Goal: Task Accomplishment & Management: Manage account settings

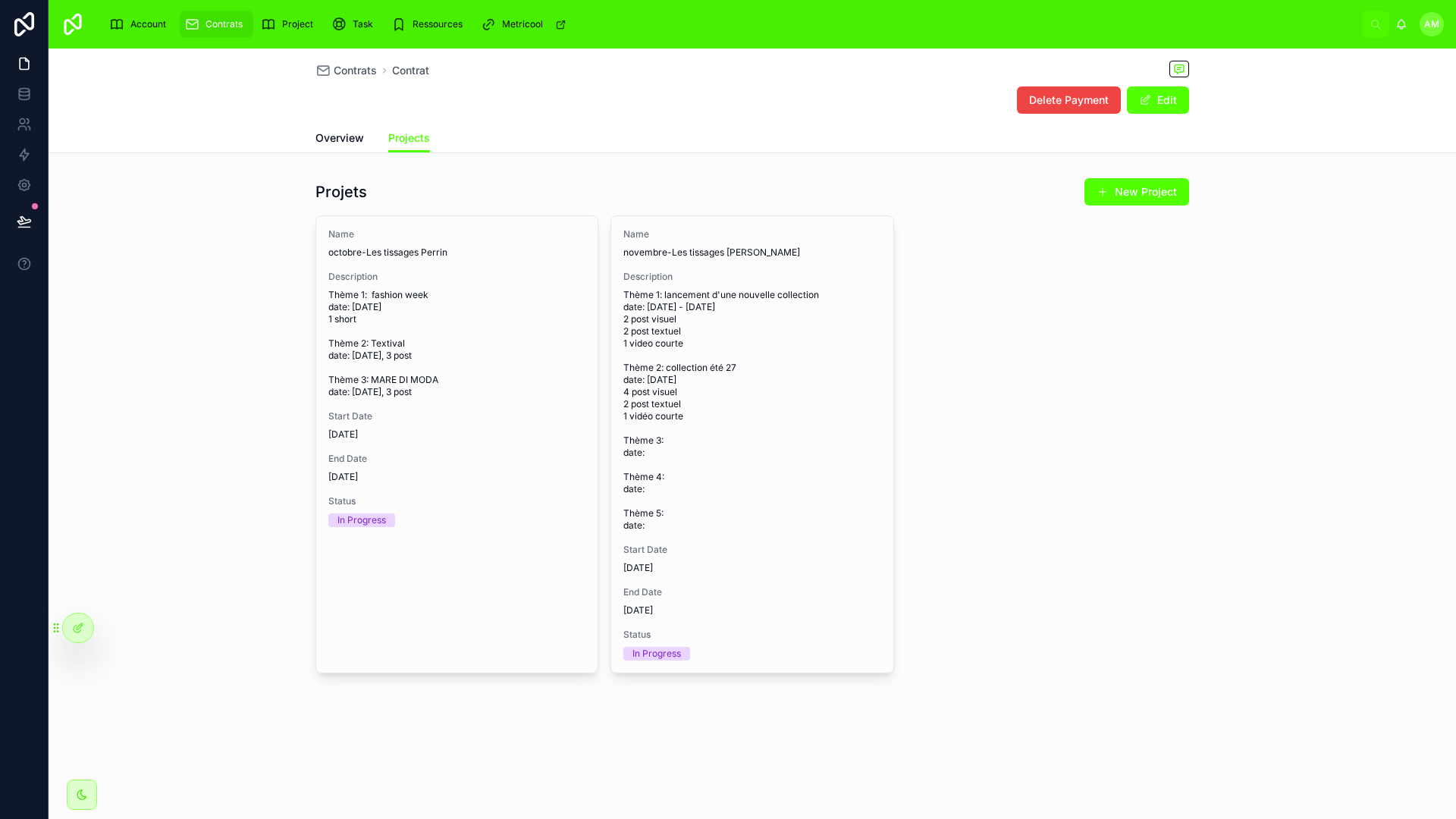
click at [1024, 370] on div "Name octobre-Les tissages Perrin Description Thème 1: fashion week date: [DATE]…" at bounding box center [752, 444] width 874 height 458
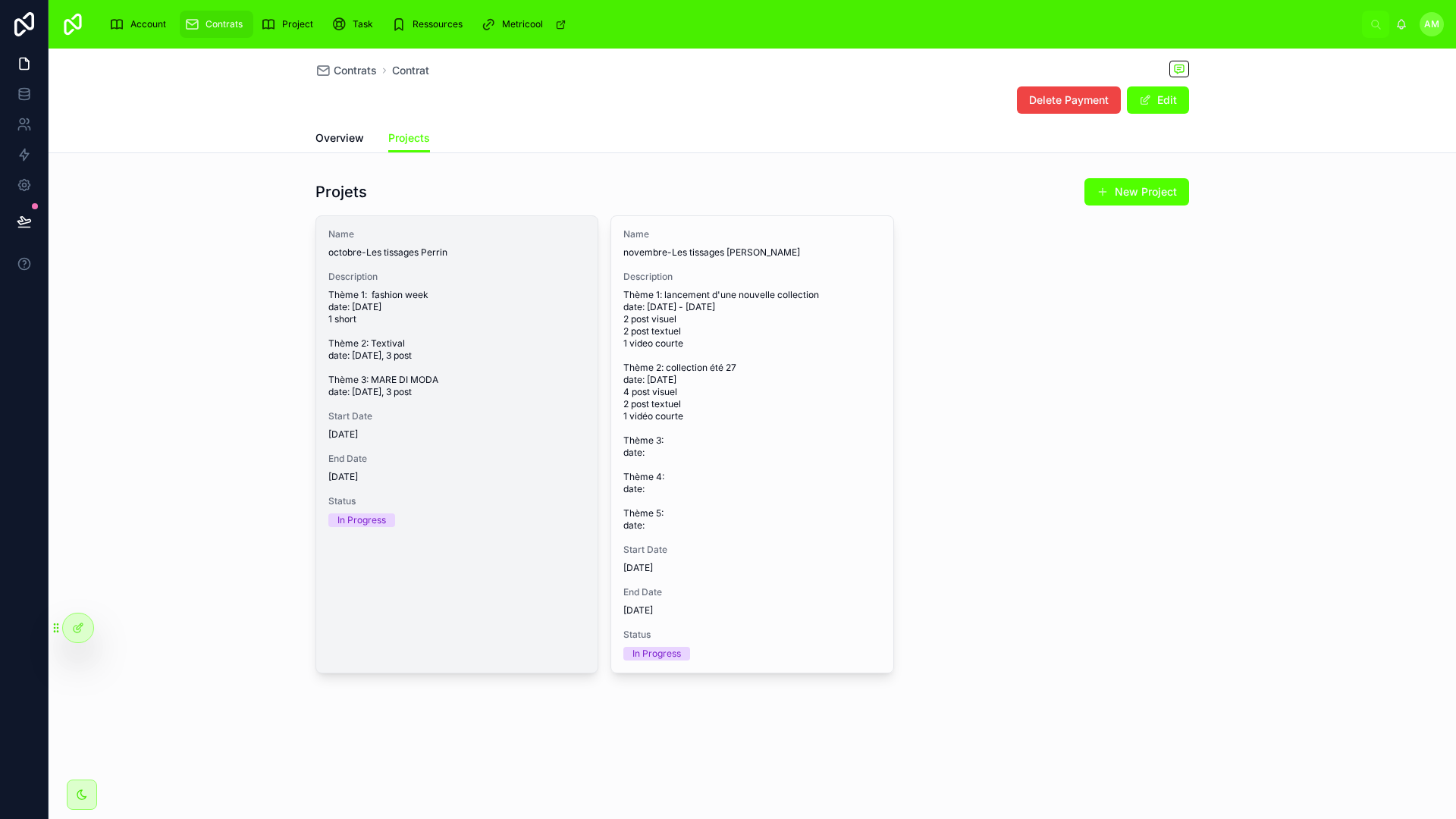
click at [387, 527] on span "In Progress" at bounding box center [362, 520] width 67 height 14
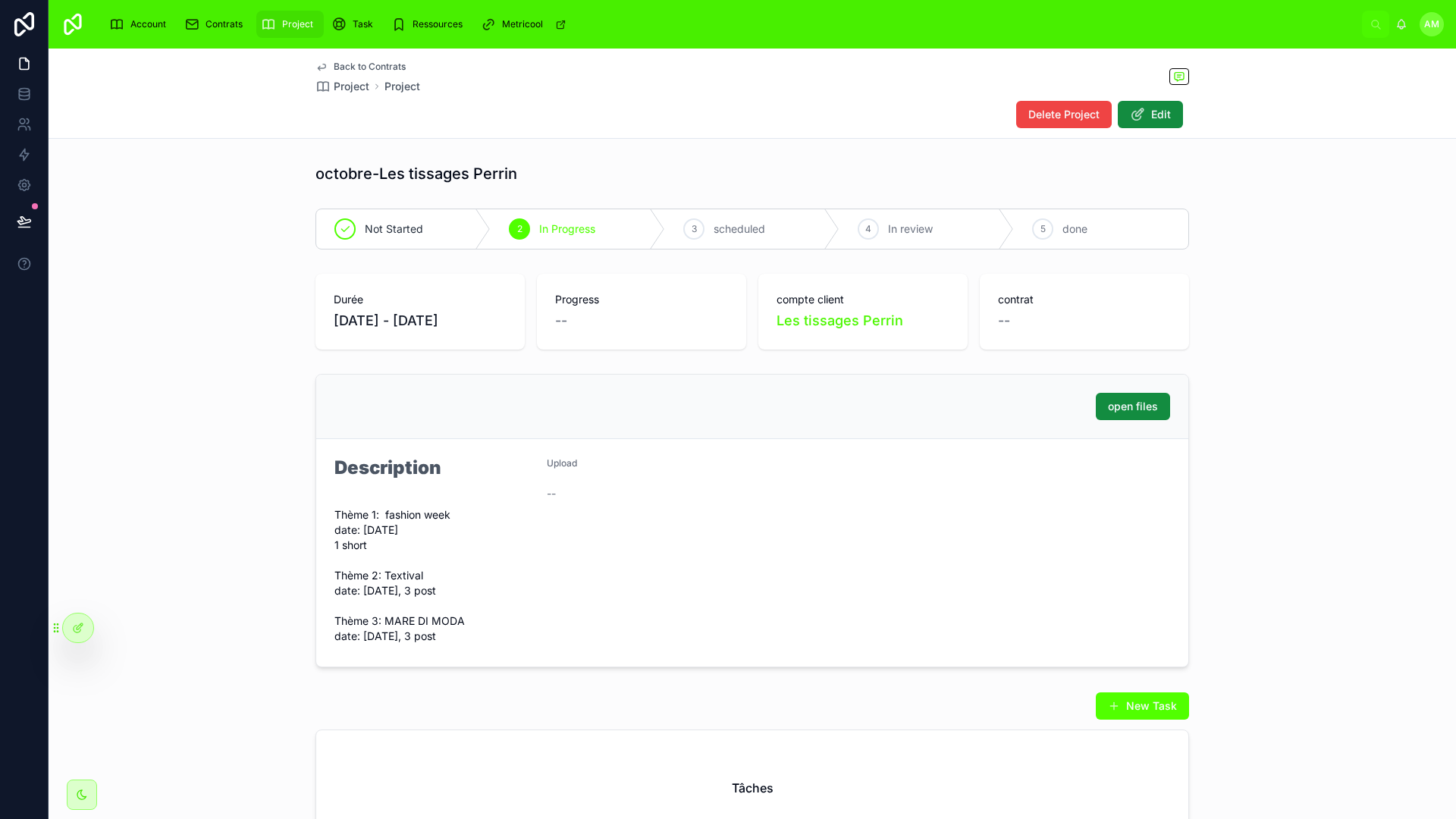
click at [658, 574] on div "Upload --" at bounding box center [646, 553] width 200 height 191
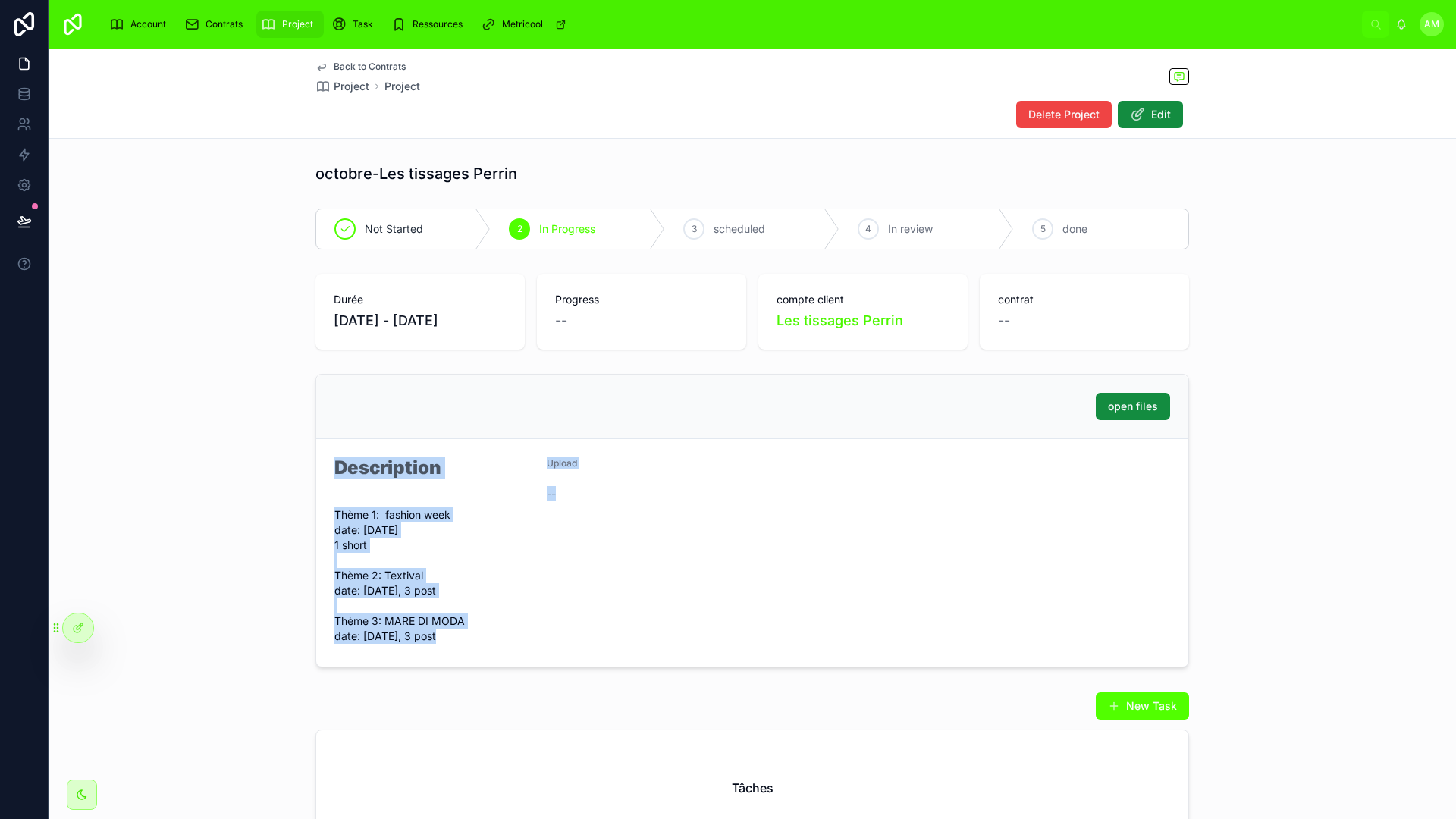
drag, startPoint x: 325, startPoint y: 455, endPoint x: 561, endPoint y: 511, distance: 242.6
click at [561, 511] on form "Description Thème 1: fashion week date: [DATE] 1 short Thème 2: Textival date: …" at bounding box center [752, 553] width 872 height 228
click at [577, 463] on div "Upload" at bounding box center [646, 466] width 200 height 18
drag, startPoint x: 586, startPoint y: 459, endPoint x: 316, endPoint y: 463, distance: 270.0
click at [316, 463] on form "Description Thème 1: fashion week date: [DATE] 1 short Thème 2: Textival date: …" at bounding box center [752, 553] width 872 height 228
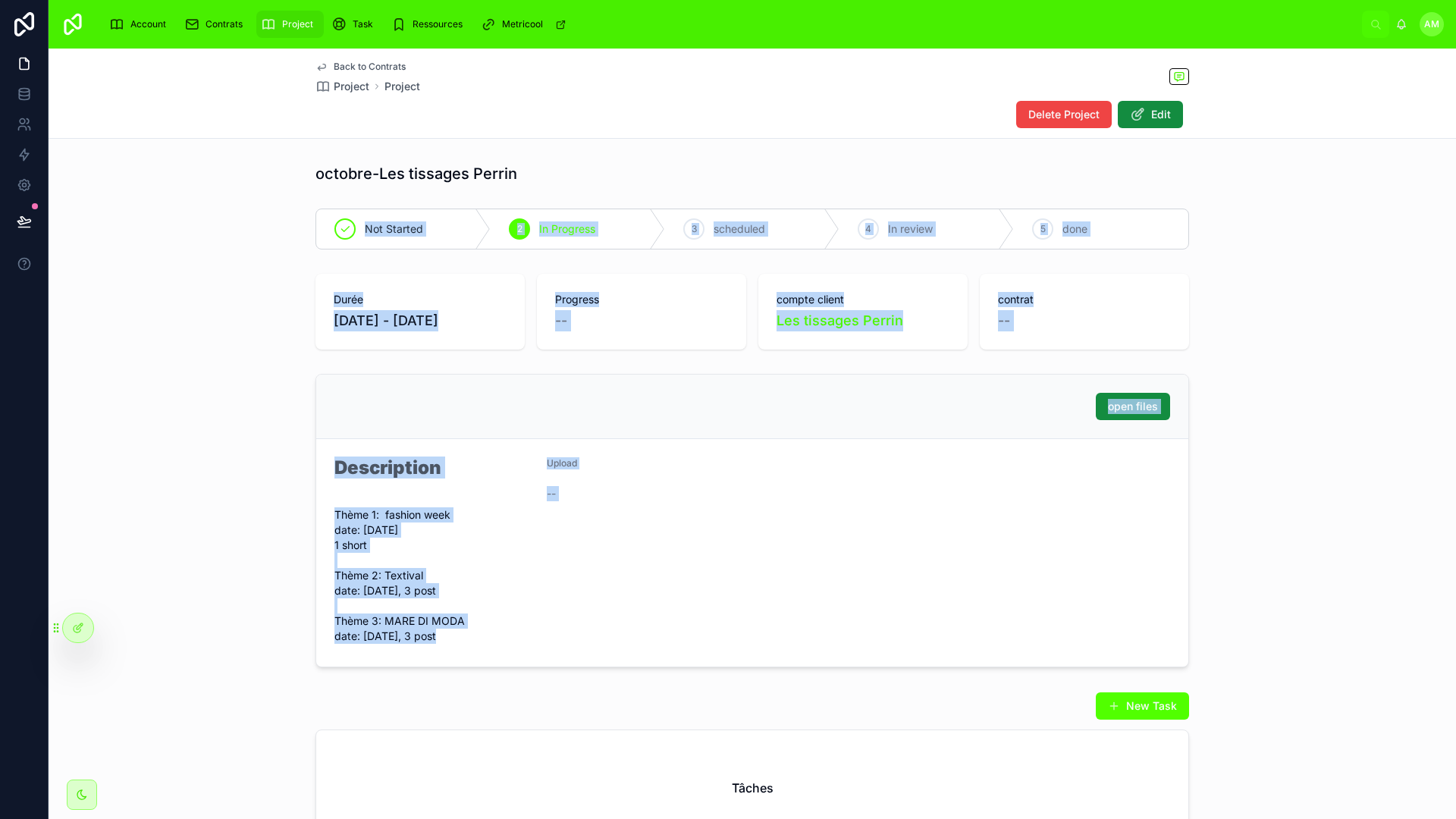
drag, startPoint x: 488, startPoint y: 298, endPoint x: 1226, endPoint y: 633, distance: 810.5
click at [1228, 728] on div "octobre-Les tissages Perrin Not Started 2 In Progress 3 scheduled 4 In review 5…" at bounding box center [752, 505] width 1407 height 696
click at [742, 328] on div "Durée [DATE] - [DATE] Progress -- compte client Les tissages Perrin contrat --" at bounding box center [752, 311] width 874 height 76
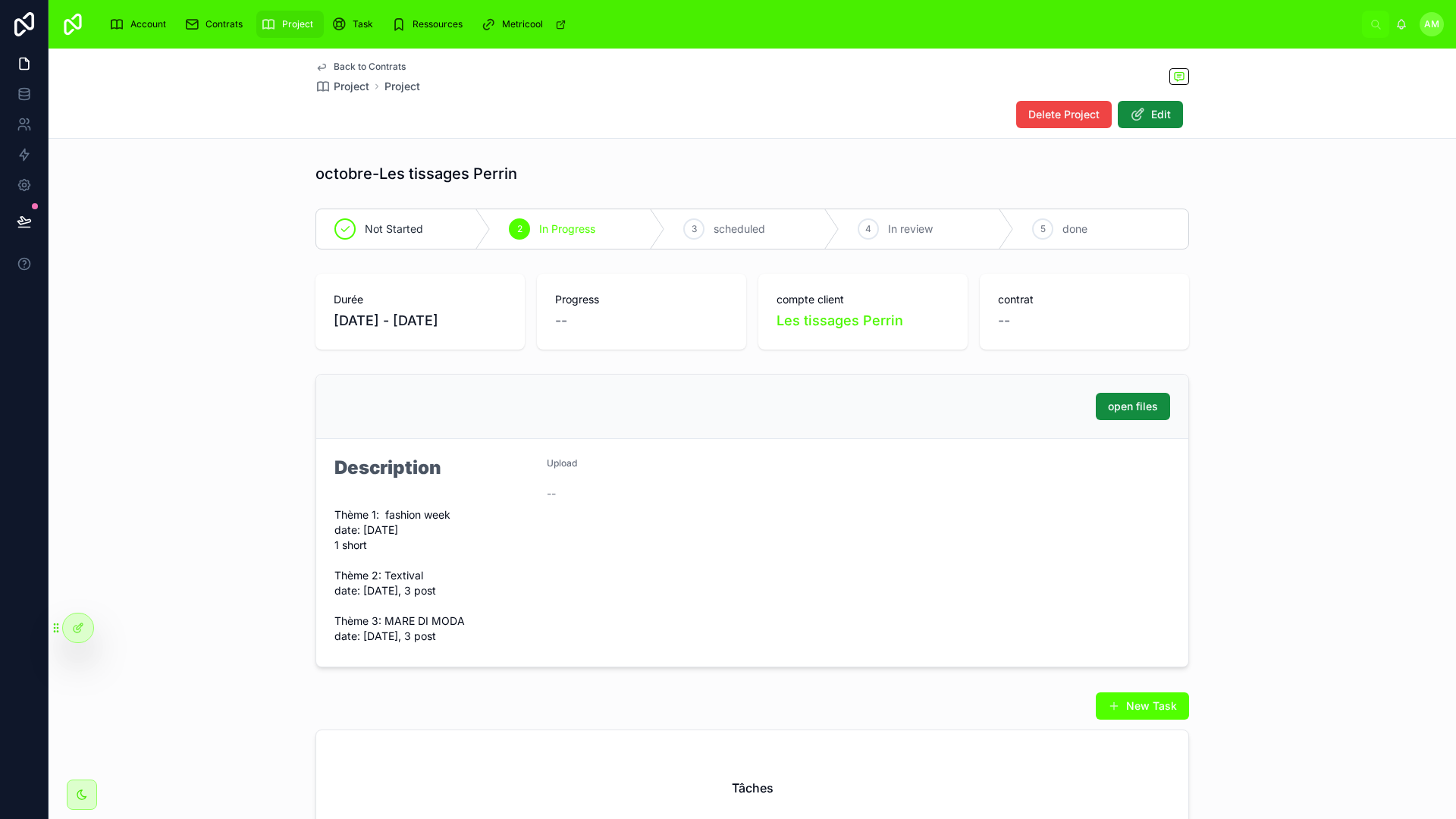
click at [725, 136] on div "Back to Contrats Project Project Delete Project Edit" at bounding box center [752, 93] width 874 height 90
drag, startPoint x: 718, startPoint y: 179, endPoint x: 685, endPoint y: 179, distance: 33.0
click at [714, 179] on div "octobre-Les tissages Perrin" at bounding box center [752, 173] width 874 height 22
click at [1306, 354] on div "Durée [DATE] - [DATE] Progress -- compte client Les tissages Perrin contrat --" at bounding box center [752, 311] width 1407 height 88
drag, startPoint x: 1255, startPoint y: 265, endPoint x: 1247, endPoint y: 285, distance: 21.5
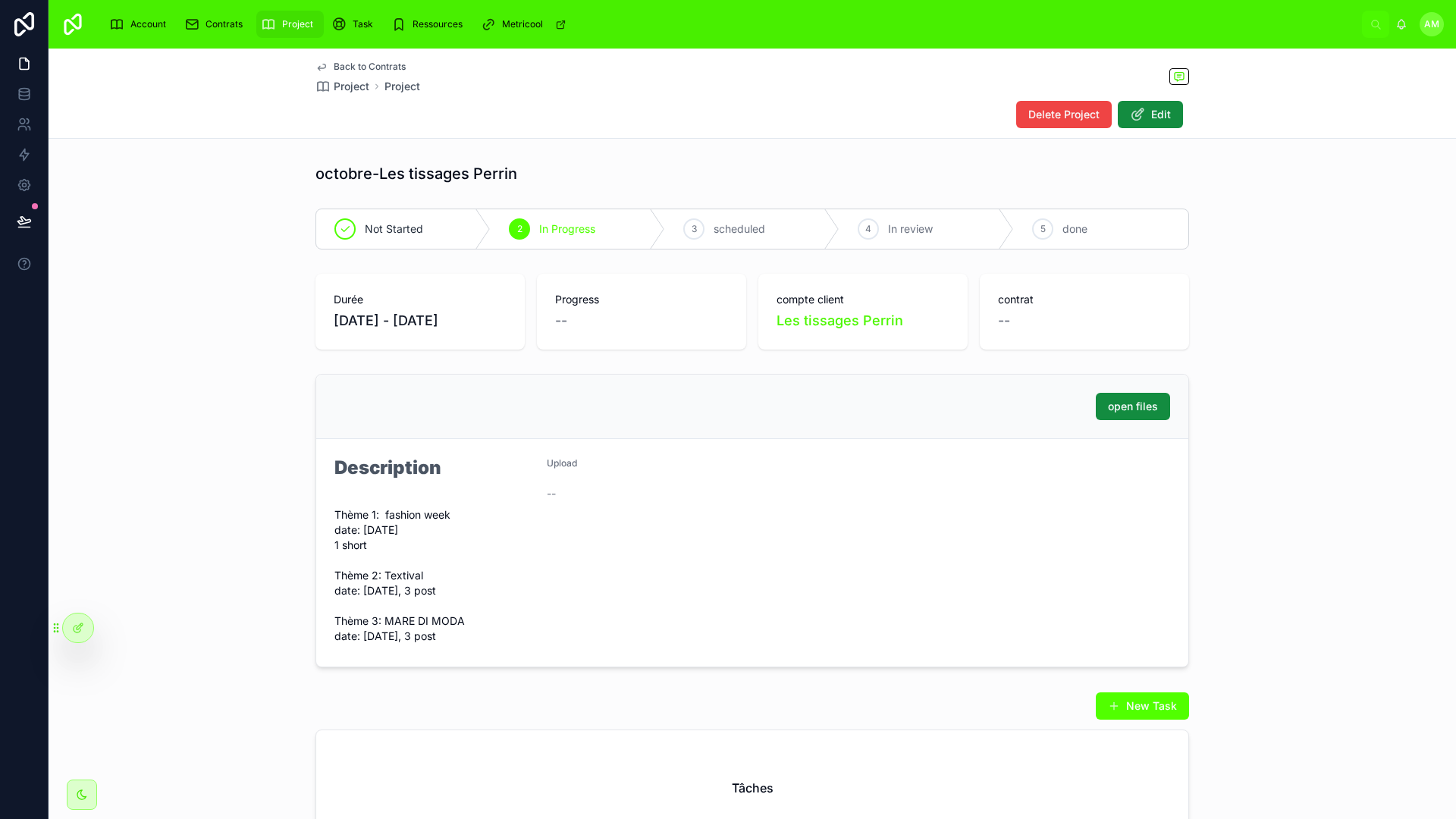
click at [1252, 261] on div "octobre-Les tissages Perrin Not Started 2 In Progress 3 scheduled 4 In review 5…" at bounding box center [752, 505] width 1407 height 696
click at [256, 369] on div "open files Description Thème 1: fashion week date: [DATE] 1 short Thème 2: Text…" at bounding box center [752, 520] width 1407 height 306
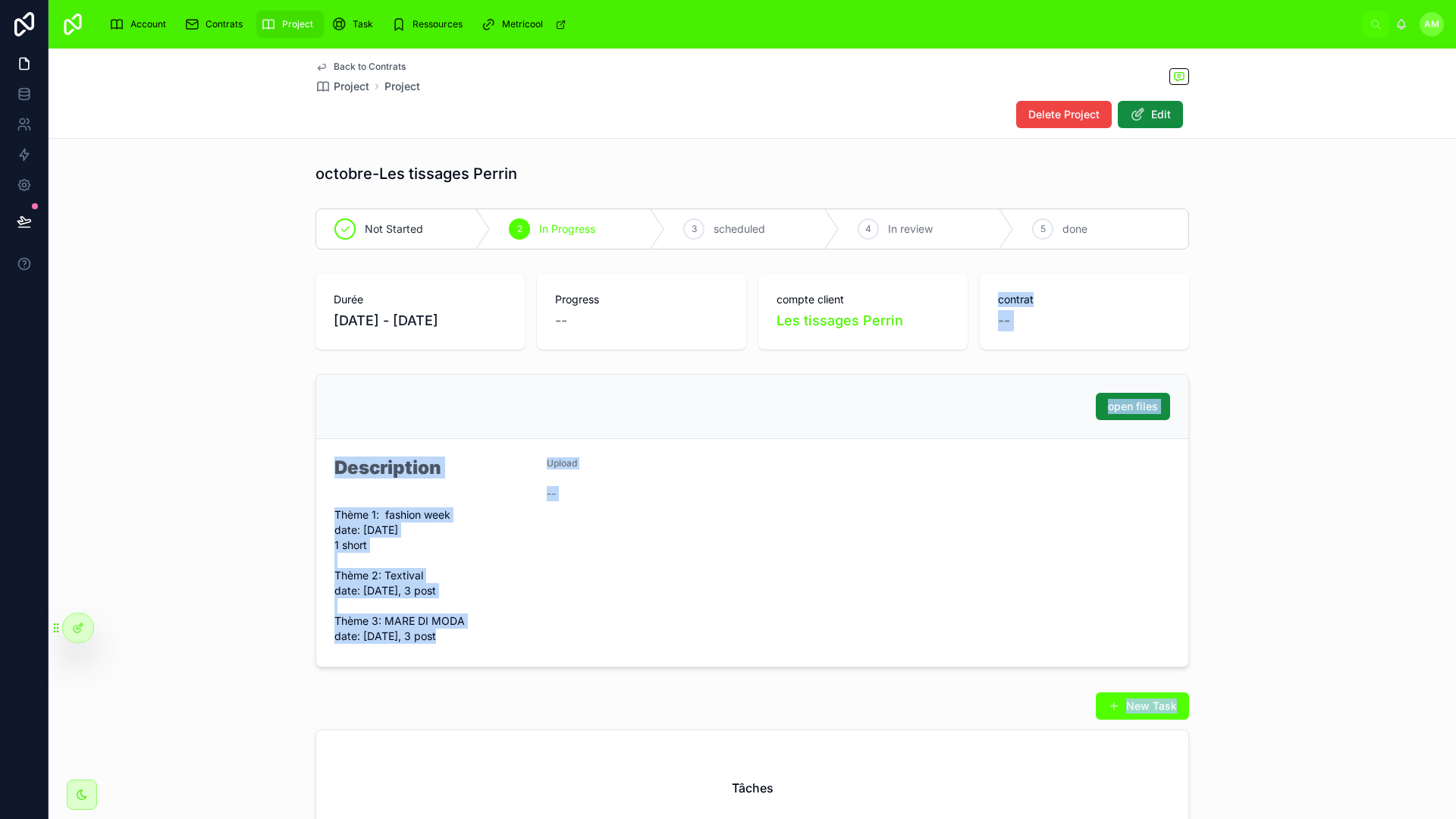
drag, startPoint x: 995, startPoint y: 291, endPoint x: 1209, endPoint y: 749, distance: 505.5
click at [1209, 749] on div "octobre-Les tissages Perrin Not Started 2 In Progress 3 scheduled 4 In review 5…" at bounding box center [752, 505] width 1407 height 696
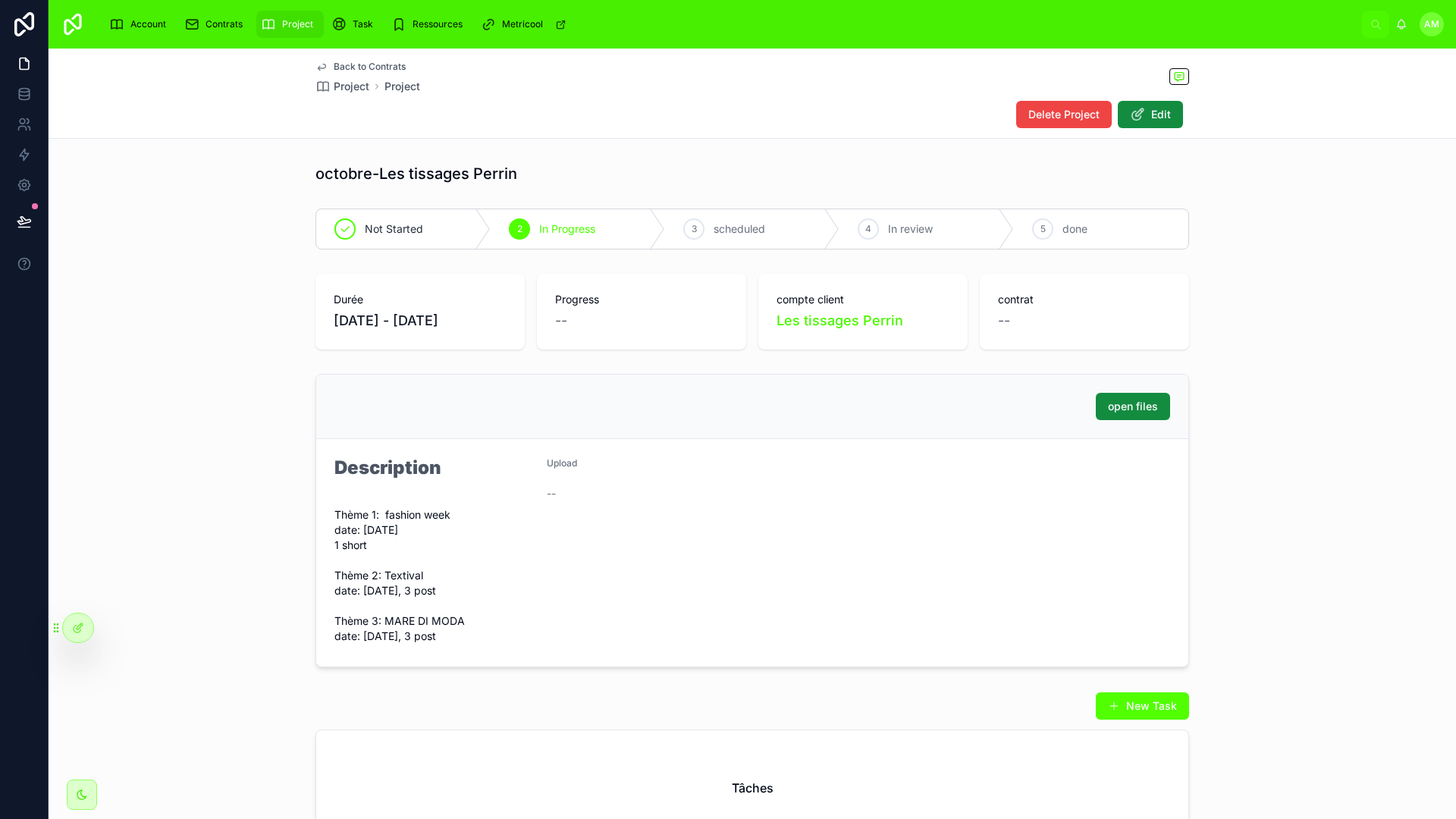
click at [742, 315] on div "Durée [DATE] - [DATE] Progress -- compte client Les tissages Perrin contrat --" at bounding box center [752, 311] width 874 height 76
click at [745, 316] on div "Durée [DATE] - [DATE] Progress -- compte client Les tissages Perrin contrat --" at bounding box center [752, 311] width 874 height 76
click at [765, 283] on div "compte client Les tissages Perrin" at bounding box center [863, 311] width 209 height 76
drag, startPoint x: 1253, startPoint y: 321, endPoint x: 1252, endPoint y: 333, distance: 12.0
click at [1252, 322] on div "Durée [DATE] - [DATE] Progress -- compte client Les tissages Perrin contrat --" at bounding box center [752, 311] width 1407 height 88
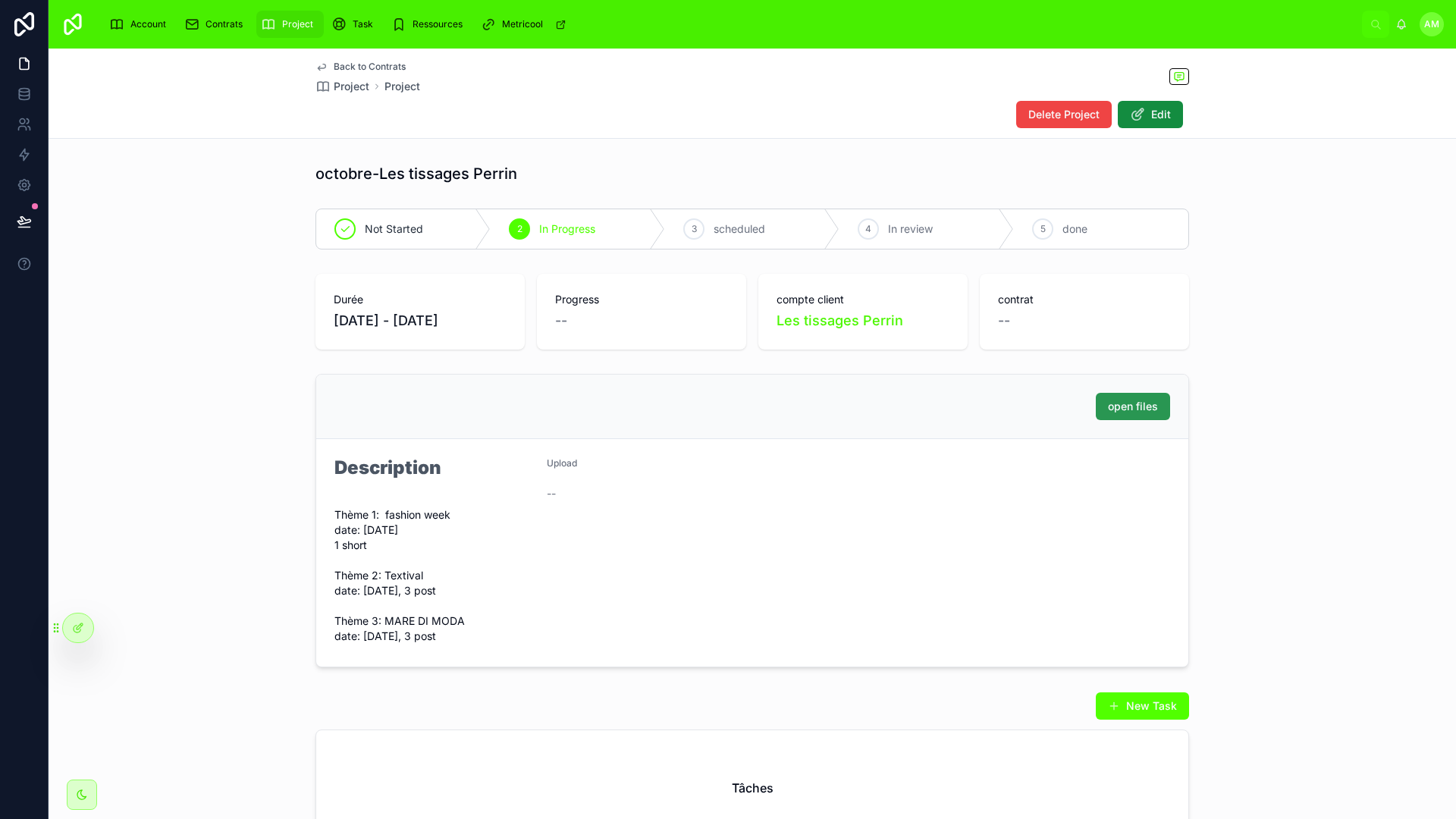
click at [1134, 406] on span "open files" at bounding box center [1132, 406] width 50 height 15
click at [1297, 268] on div "Durée [DATE] - [DATE] Progress -- compte client Les tissages Perrin contrat --" at bounding box center [752, 311] width 1407 height 88
drag, startPoint x: 951, startPoint y: 172, endPoint x: 74, endPoint y: 130, distance: 878.0
click at [950, 171] on div "octobre-Les tissages Perrin" at bounding box center [752, 173] width 874 height 22
click at [626, 162] on div "octobre-Les tissages Perrin" at bounding box center [752, 173] width 1407 height 34
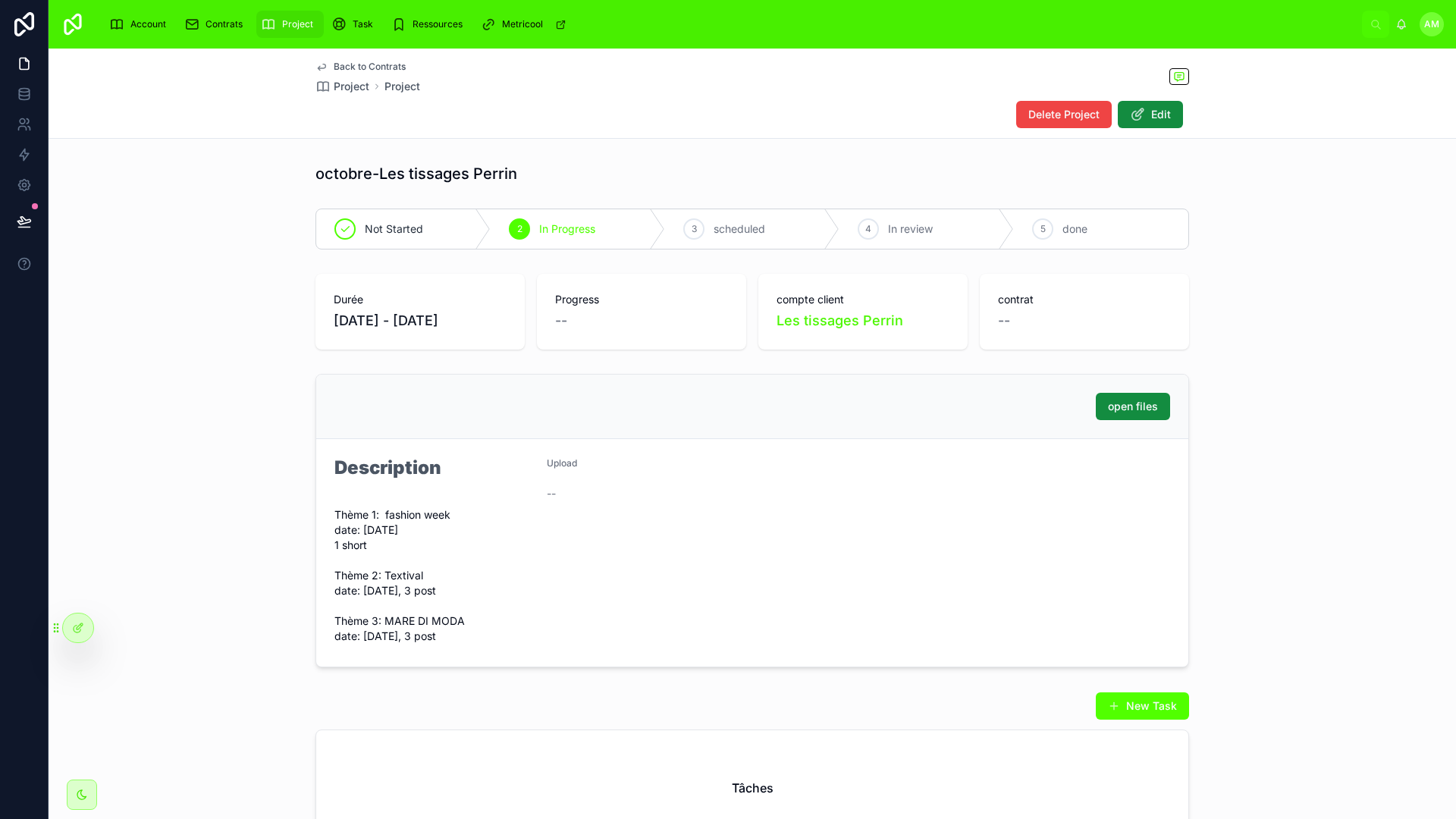
click at [1287, 292] on div "Durée [DATE] - [DATE] Progress -- compte client Les tissages Perrin contrat --" at bounding box center [752, 311] width 1407 height 88
click at [131, 24] on span "Account" at bounding box center [148, 24] width 35 height 12
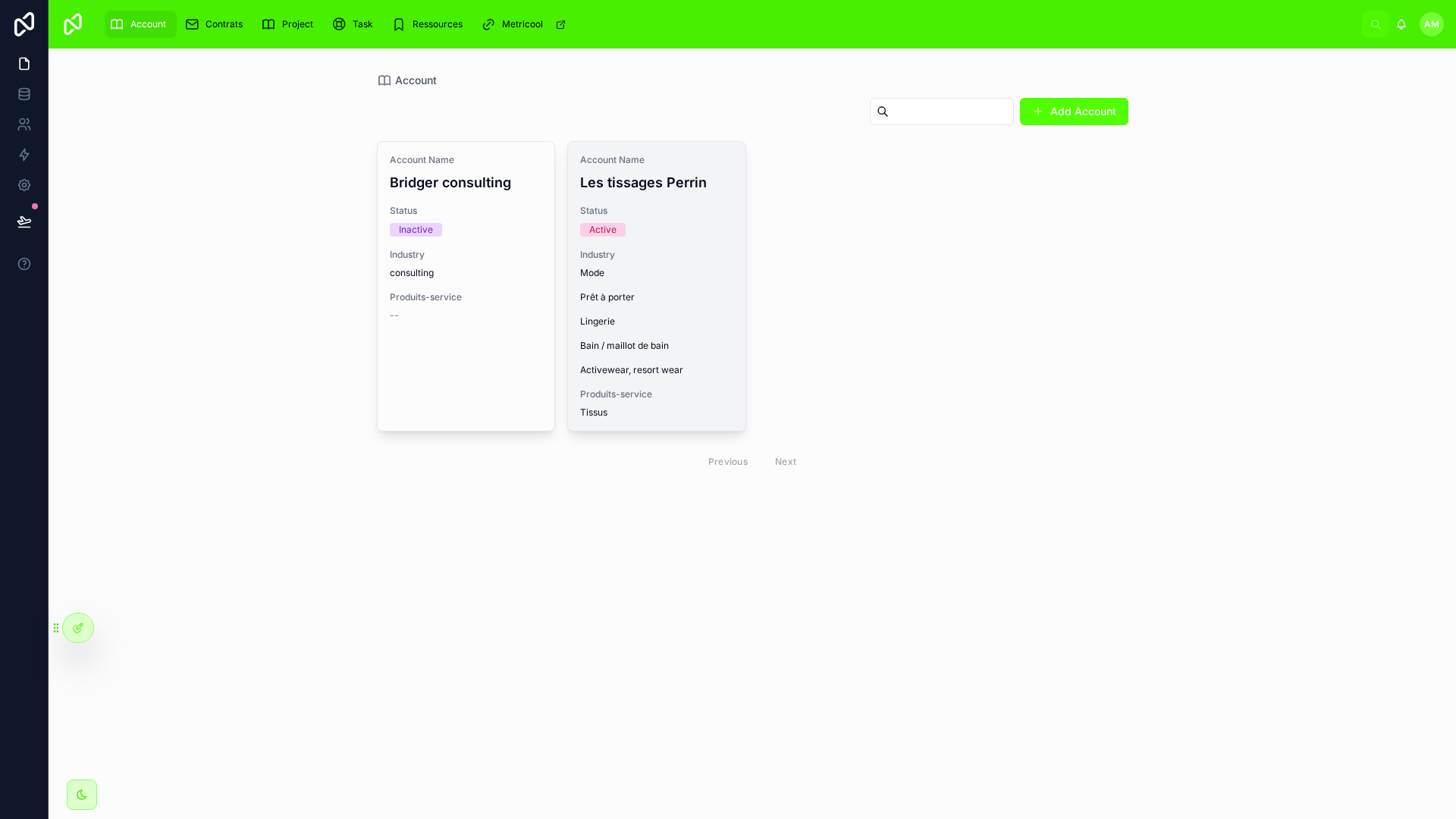
click at [659, 261] on div "Industry Mode Prêt à porter Lingerie Bain / maillot de bain Activewear, resort …" at bounding box center [656, 311] width 153 height 127
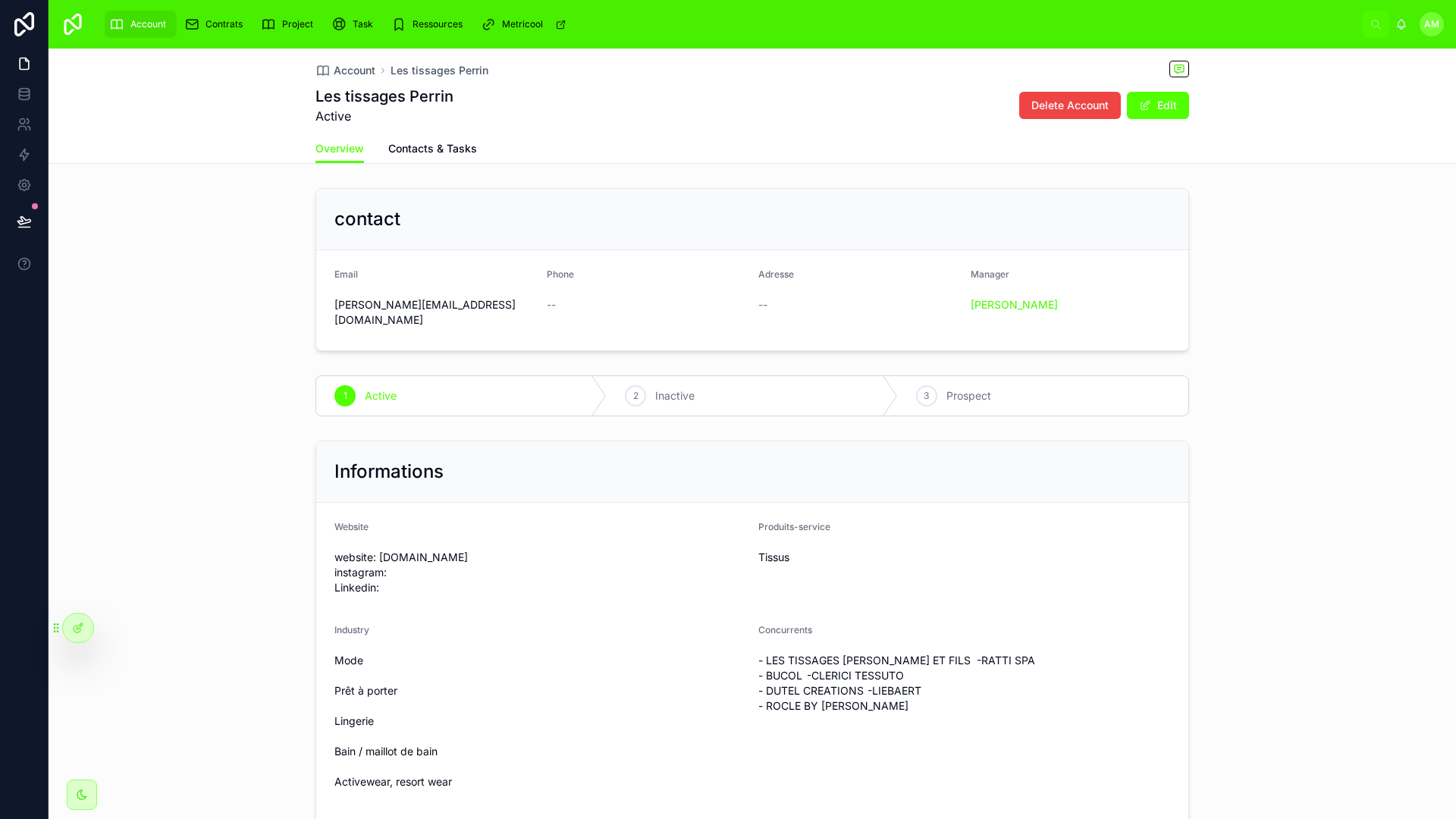
click at [1280, 464] on div "Informations Website website: [DOMAIN_NAME] instagram: Linkedin: Produits-servi…" at bounding box center [752, 694] width 1407 height 518
click at [456, 150] on span "Contacts & Tasks" at bounding box center [432, 148] width 89 height 15
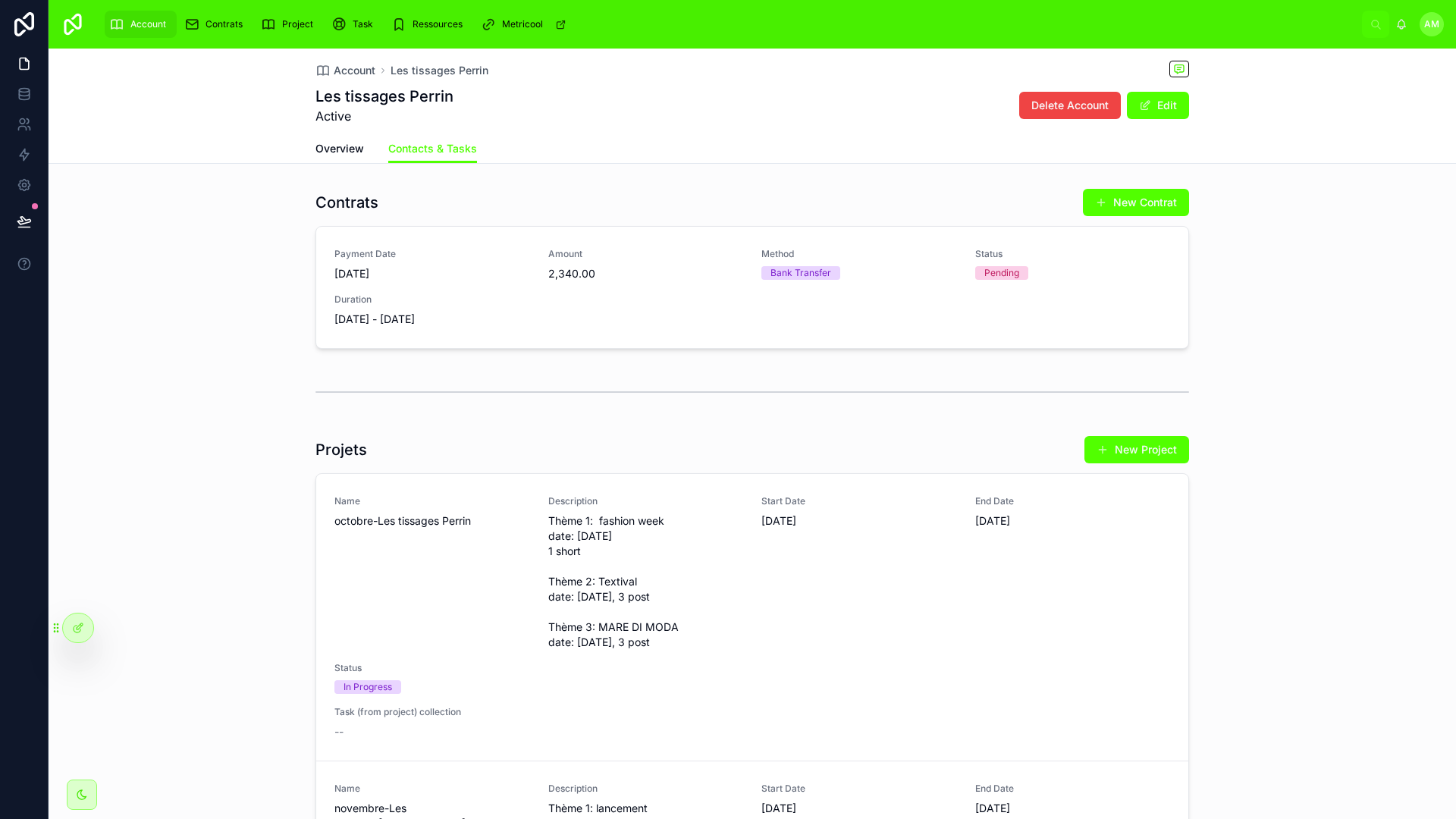
click at [663, 295] on div "Payment Date [DATE] Amount 2,340.00 Method Bank Transfer Status Pending Duratio…" at bounding box center [752, 288] width 835 height 79
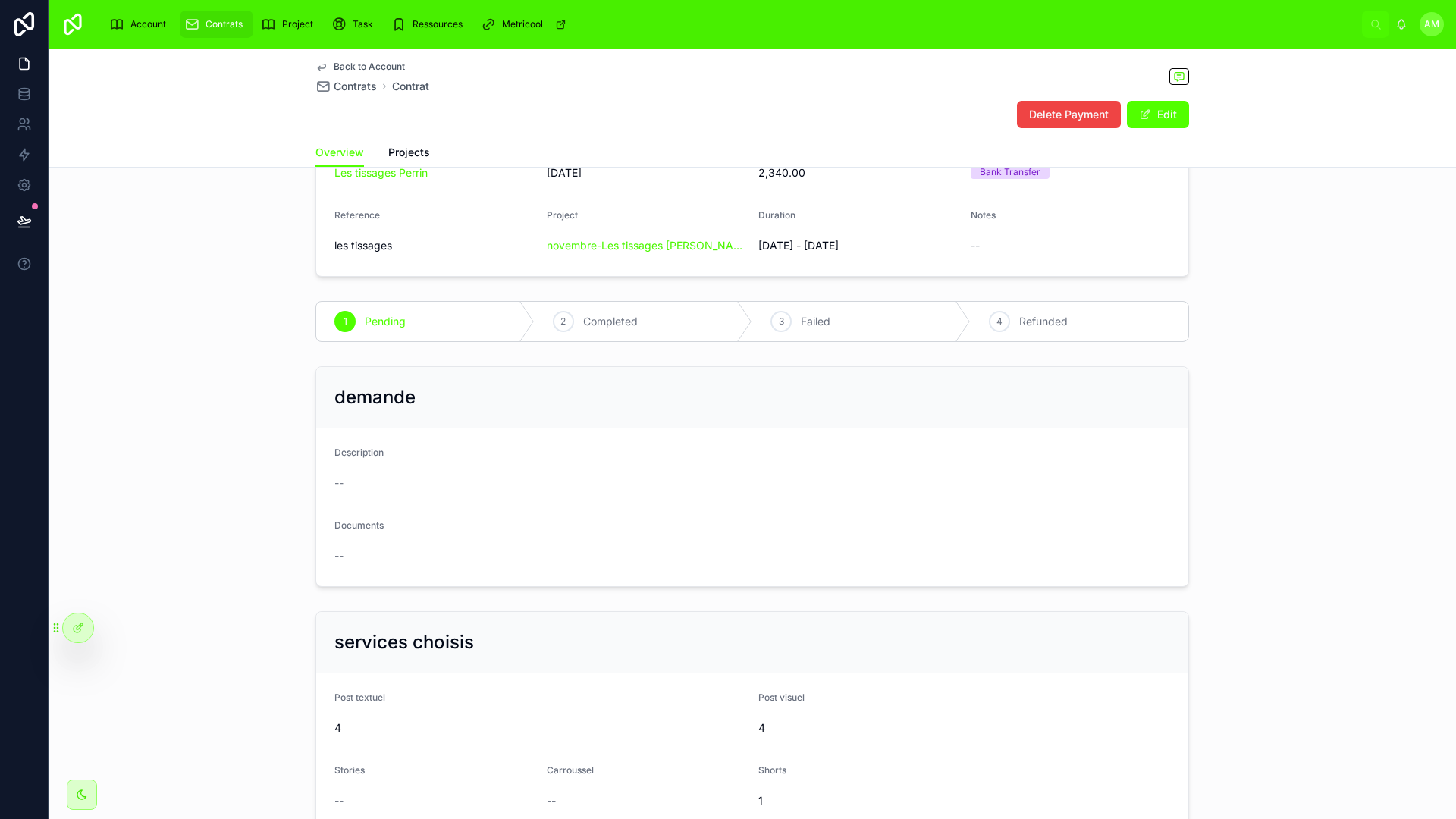
scroll to position [252, 0]
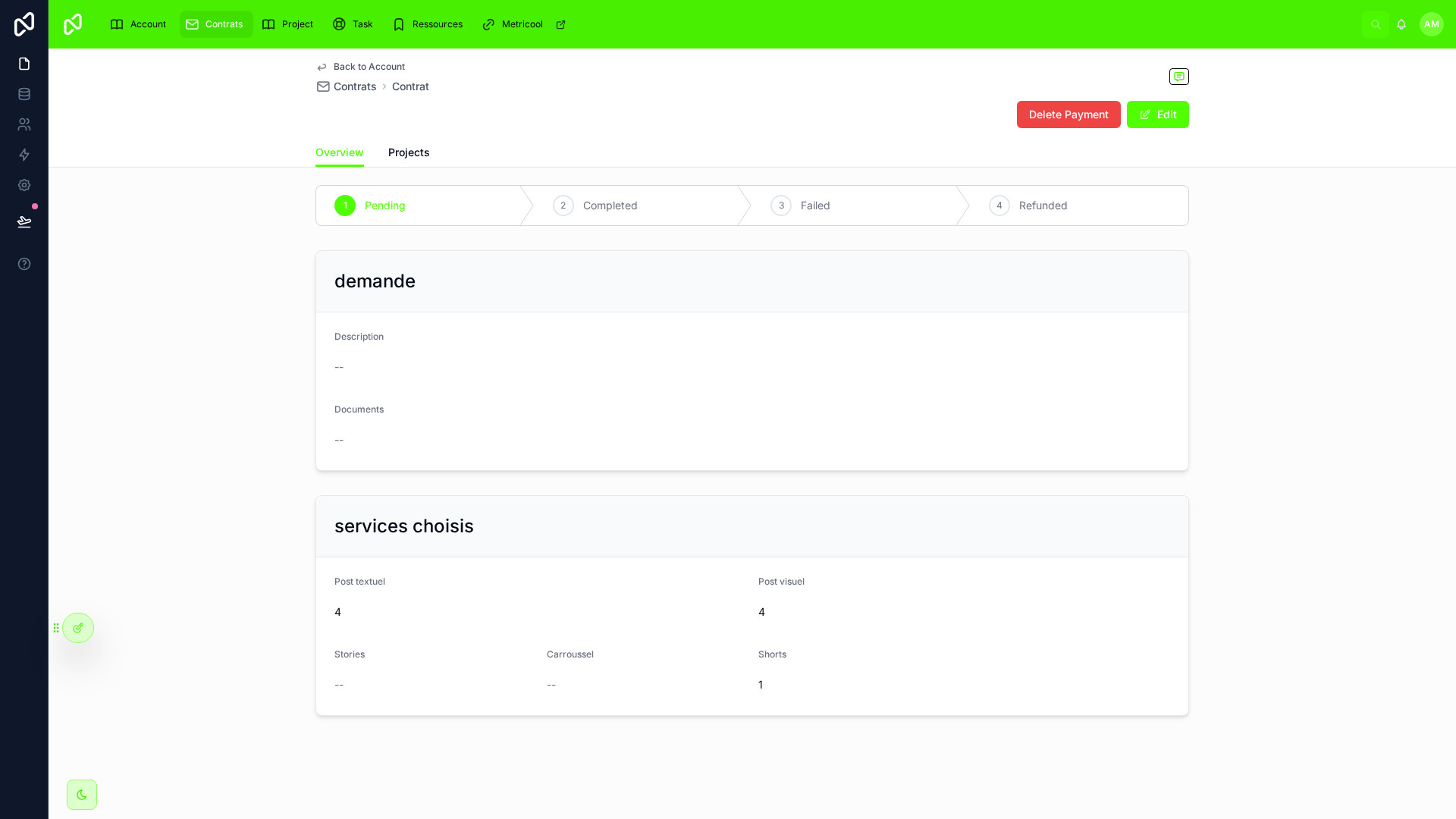
click at [1249, 367] on div "demande Description -- Documents --" at bounding box center [752, 361] width 1407 height 233
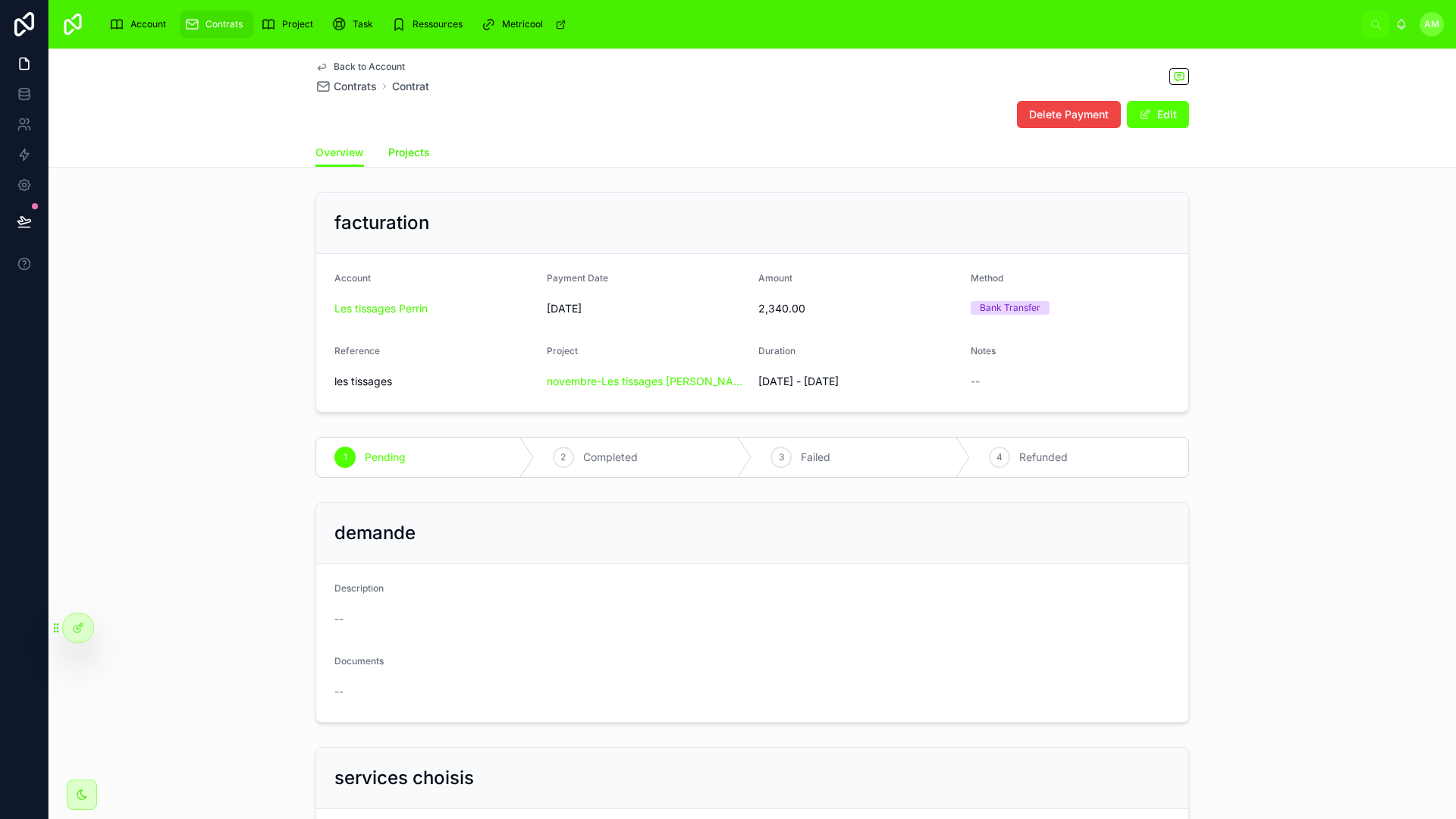
click at [414, 160] on span "Projects" at bounding box center [409, 152] width 41 height 15
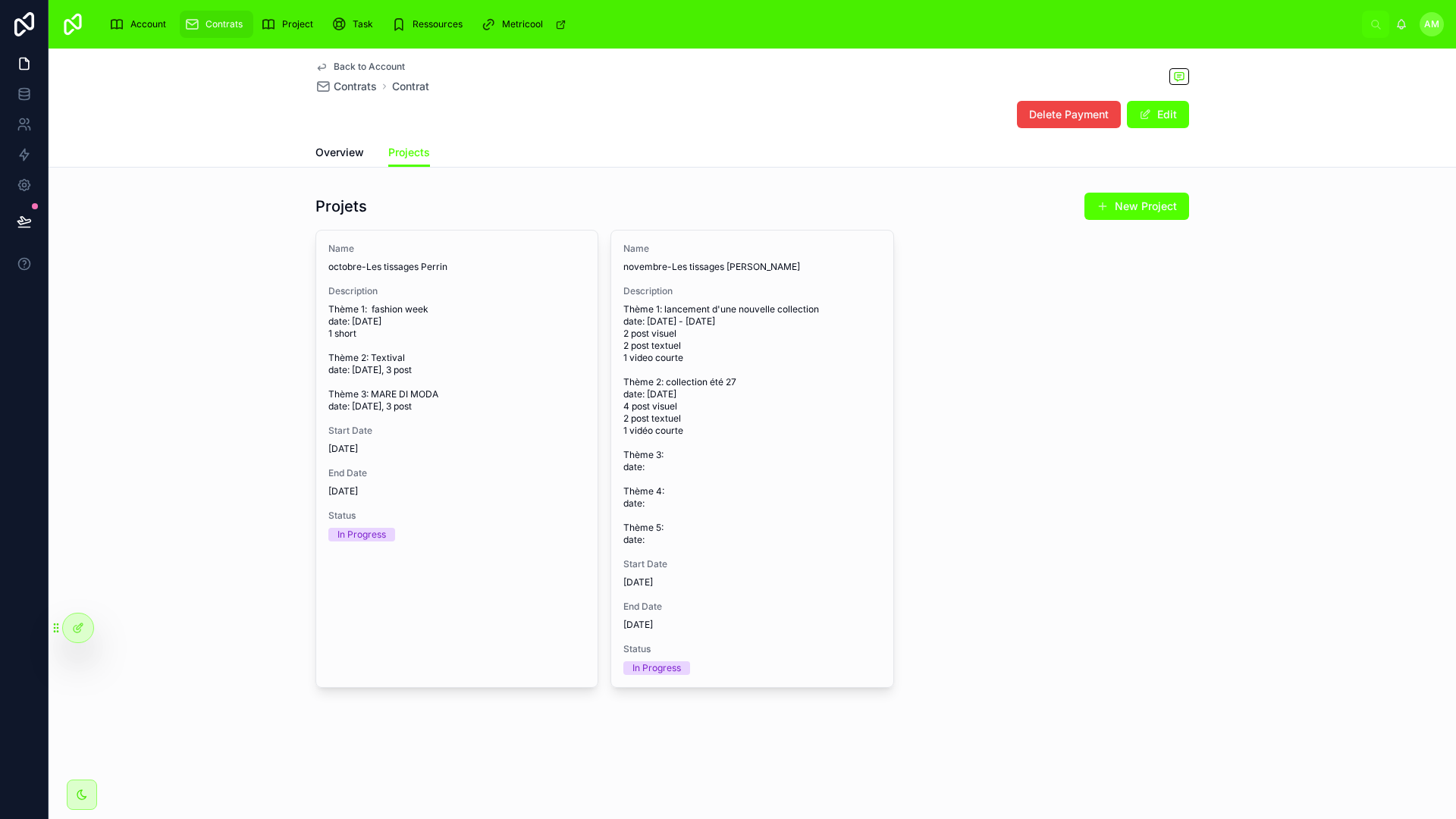
click at [1022, 365] on div "Name octobre-Les tissages Perrin Description Thème 1: fashion week date: [DATE]…" at bounding box center [752, 458] width 874 height 458
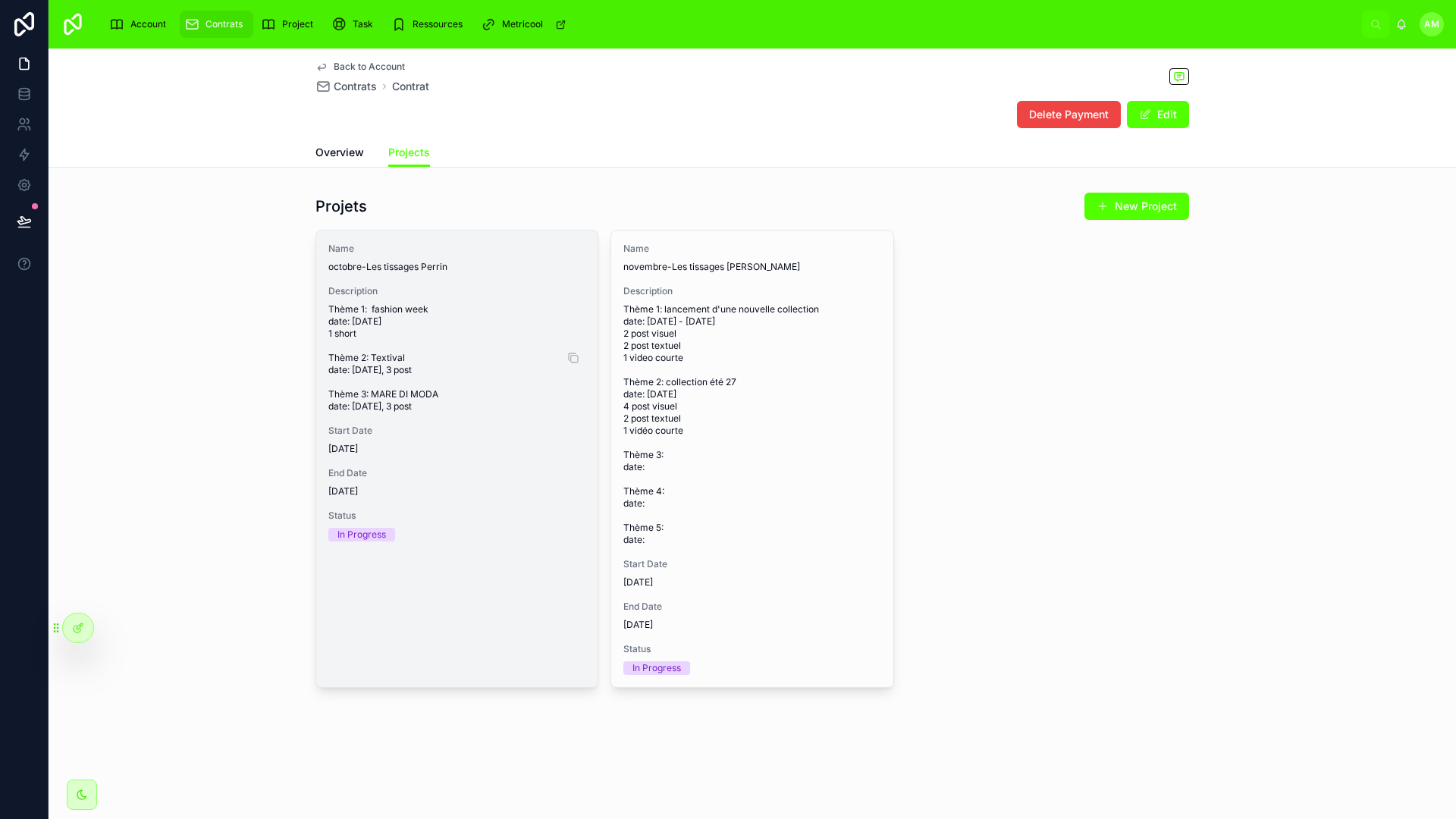
click at [517, 386] on span "Thème 1: fashion week date: [DATE] 1 short Thème 2: Textival date: [DATE], 3 po…" at bounding box center [456, 358] width 257 height 109
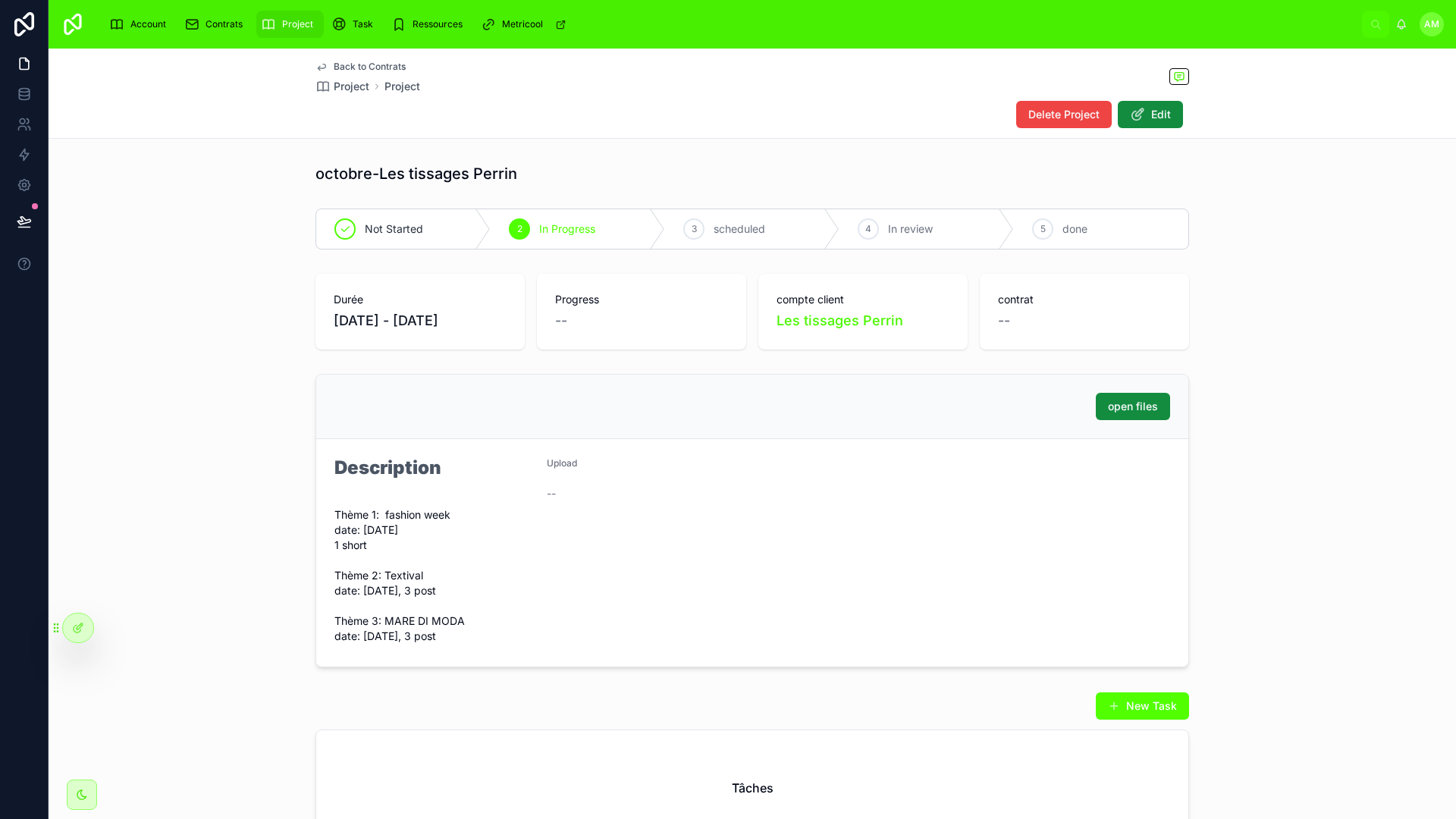
click at [1255, 371] on div "open files Description Thème 1: fashion week date: [DATE] 1 short Thème 2: Text…" at bounding box center [752, 520] width 1407 height 306
click at [1242, 393] on div "open files Description Thème 1: fashion week date: [DATE] 1 short Thème 2: Text…" at bounding box center [752, 520] width 1407 height 306
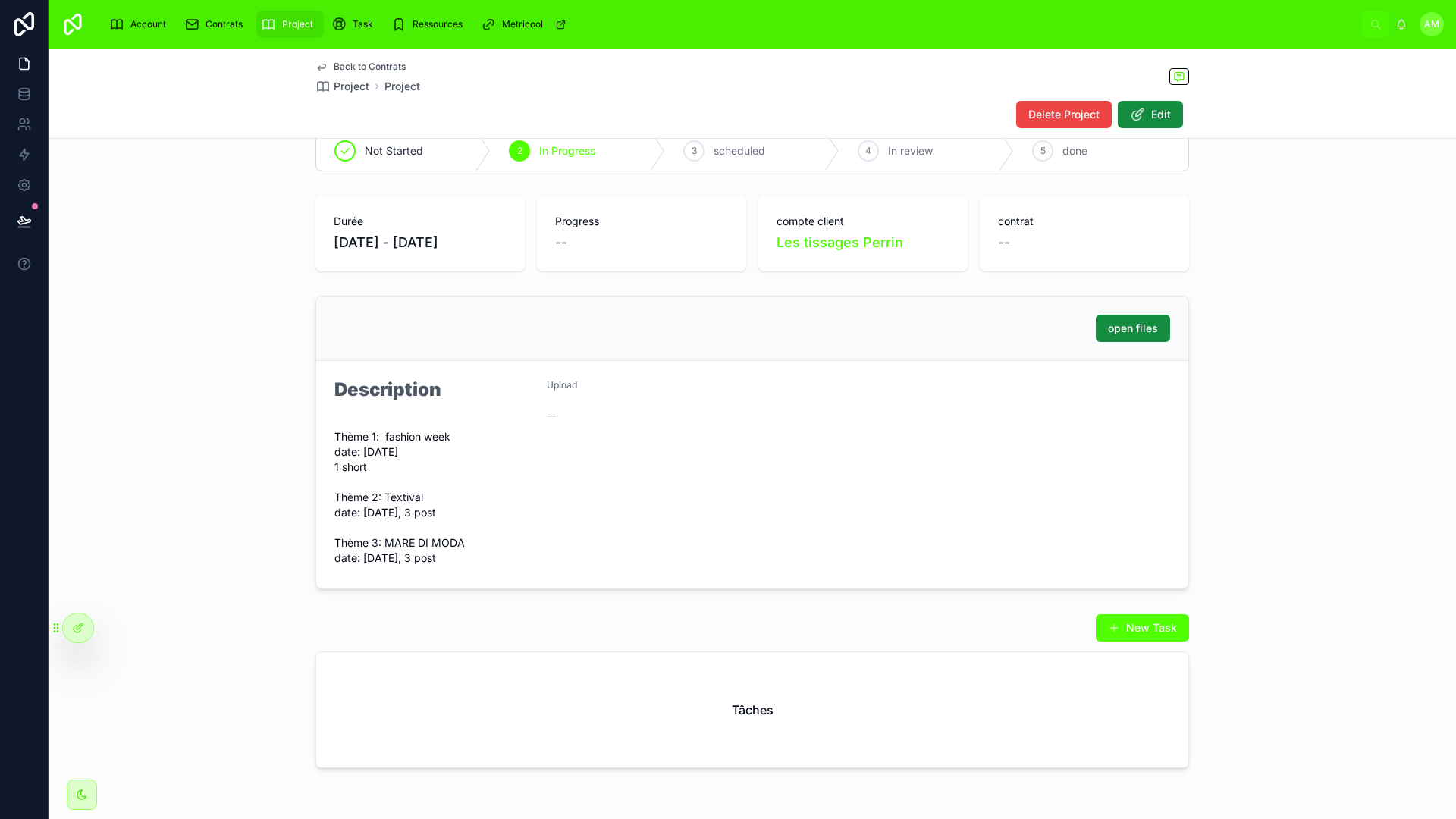
scroll to position [161, 0]
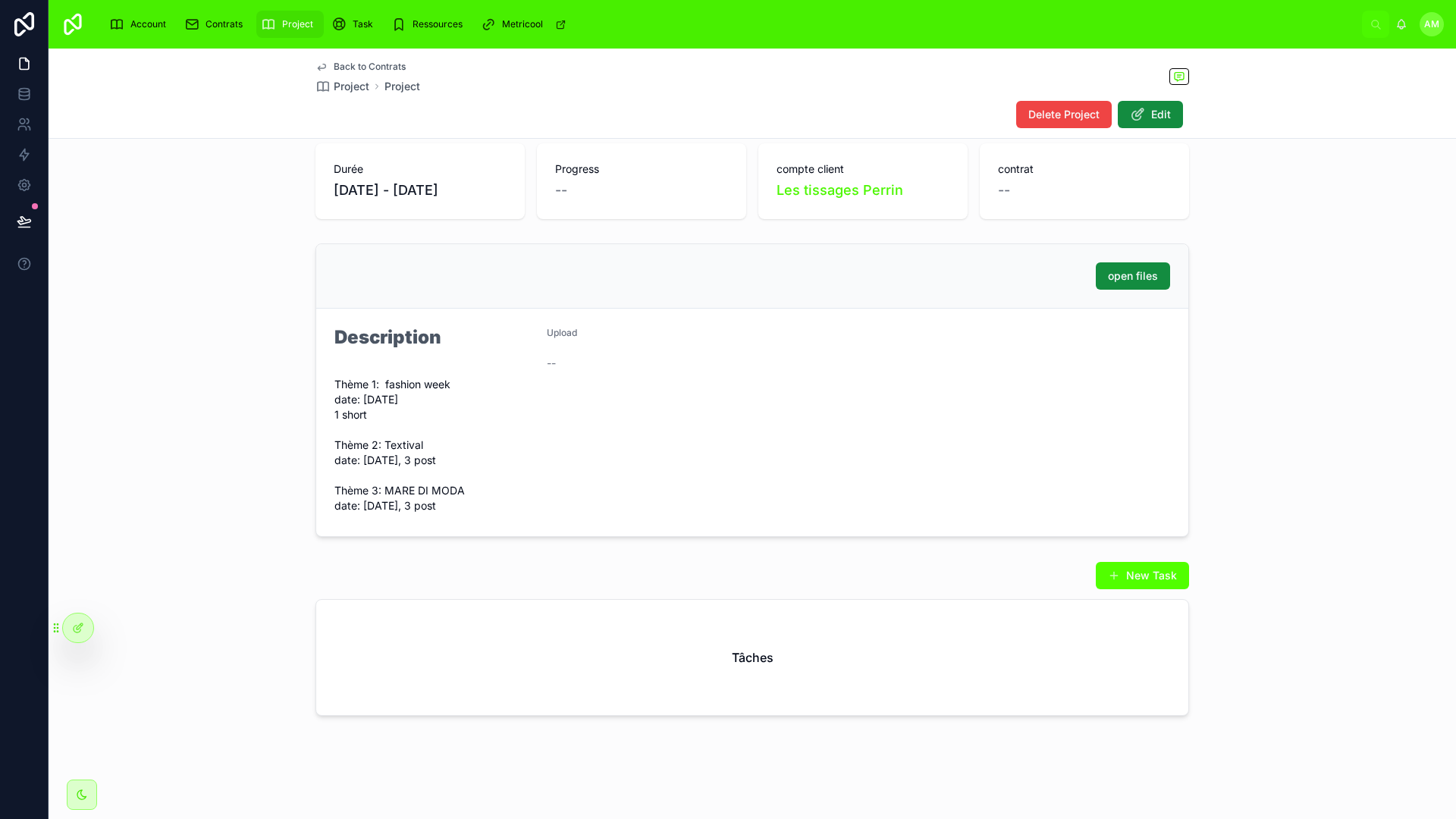
click at [641, 422] on div "Upload --" at bounding box center [646, 423] width 200 height 191
click at [331, 540] on div "open files Description Thème 1: fashion week date: [DATE] 1 short Thème 2: Text…" at bounding box center [752, 390] width 1407 height 306
click at [1285, 345] on div "open files Description Thème 1: fashion week date: [DATE] 1 short Thème 2: Text…" at bounding box center [752, 390] width 1407 height 306
